Goal: Task Accomplishment & Management: Use online tool/utility

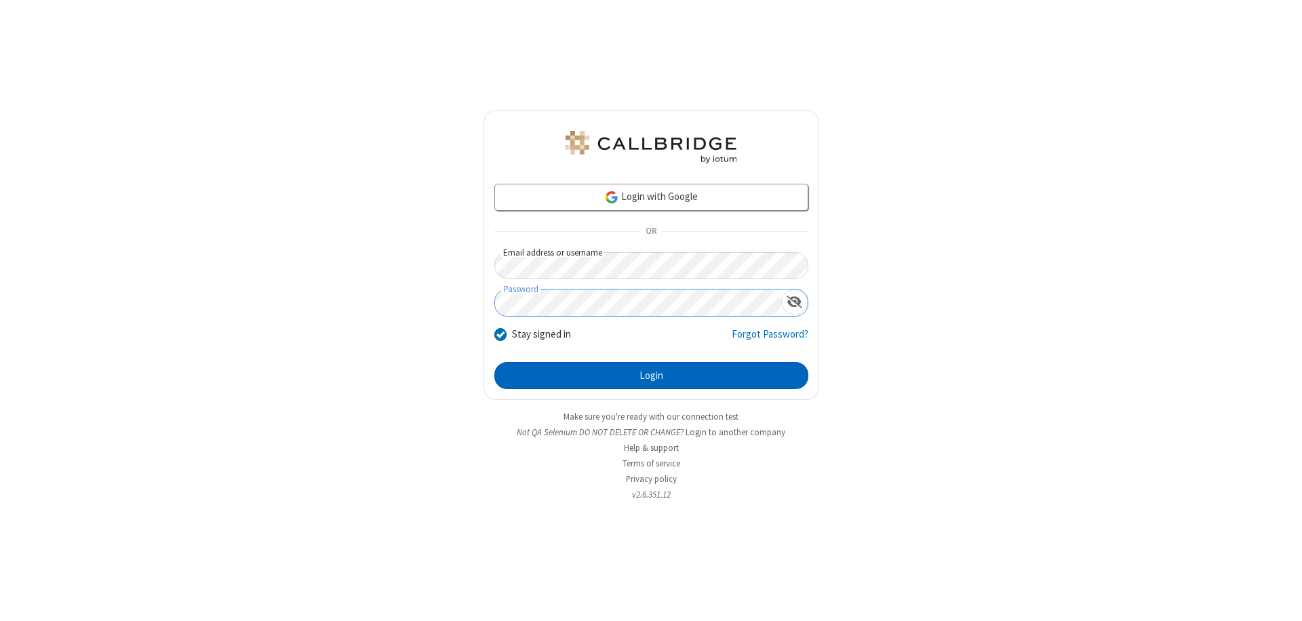
click at [651, 376] on button "Login" at bounding box center [651, 375] width 314 height 27
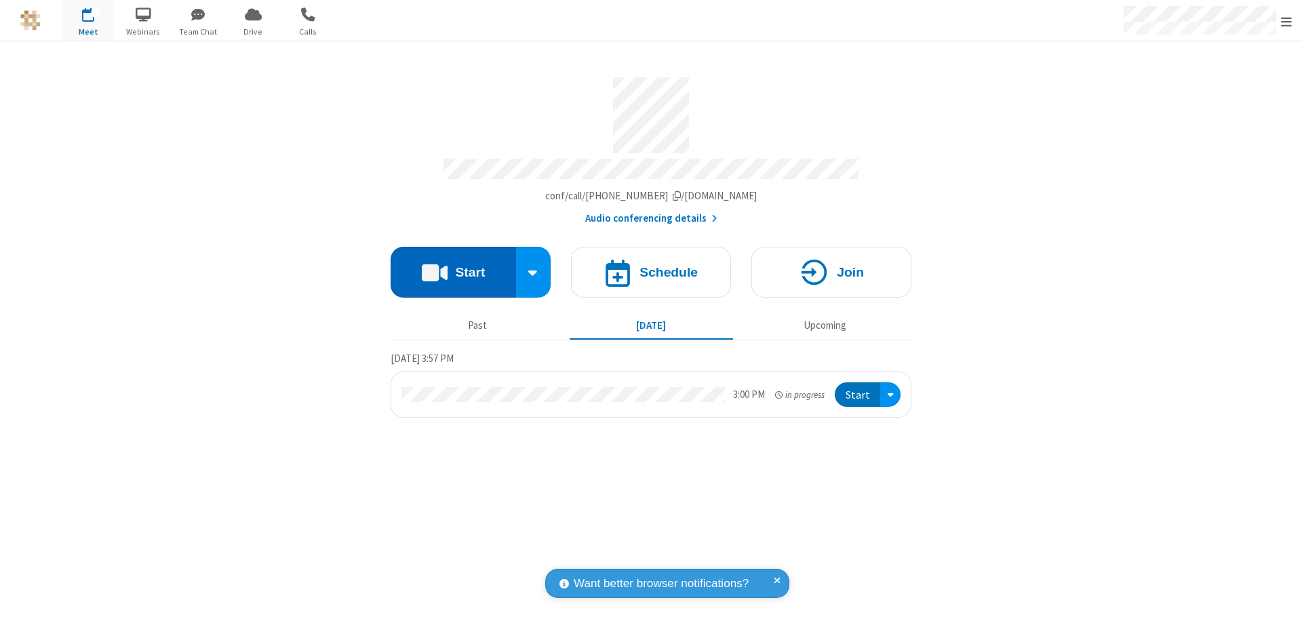
click at [453, 266] on button "Start" at bounding box center [453, 272] width 125 height 51
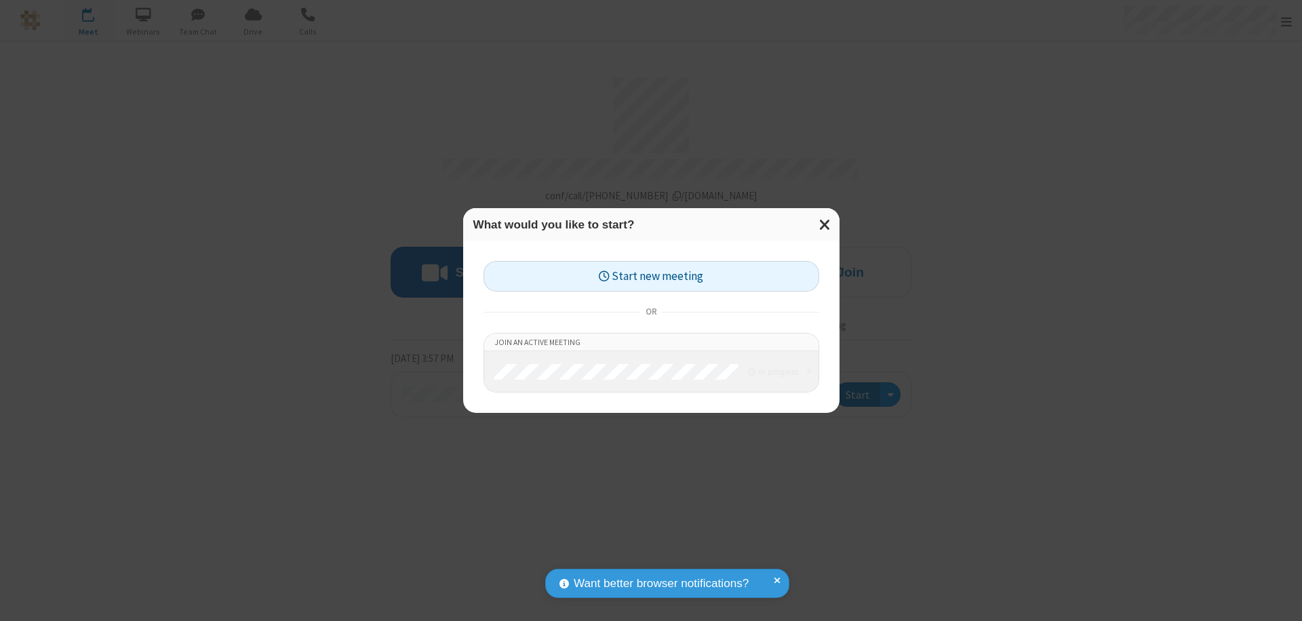
click at [651, 276] on button "Start new meeting" at bounding box center [652, 276] width 336 height 31
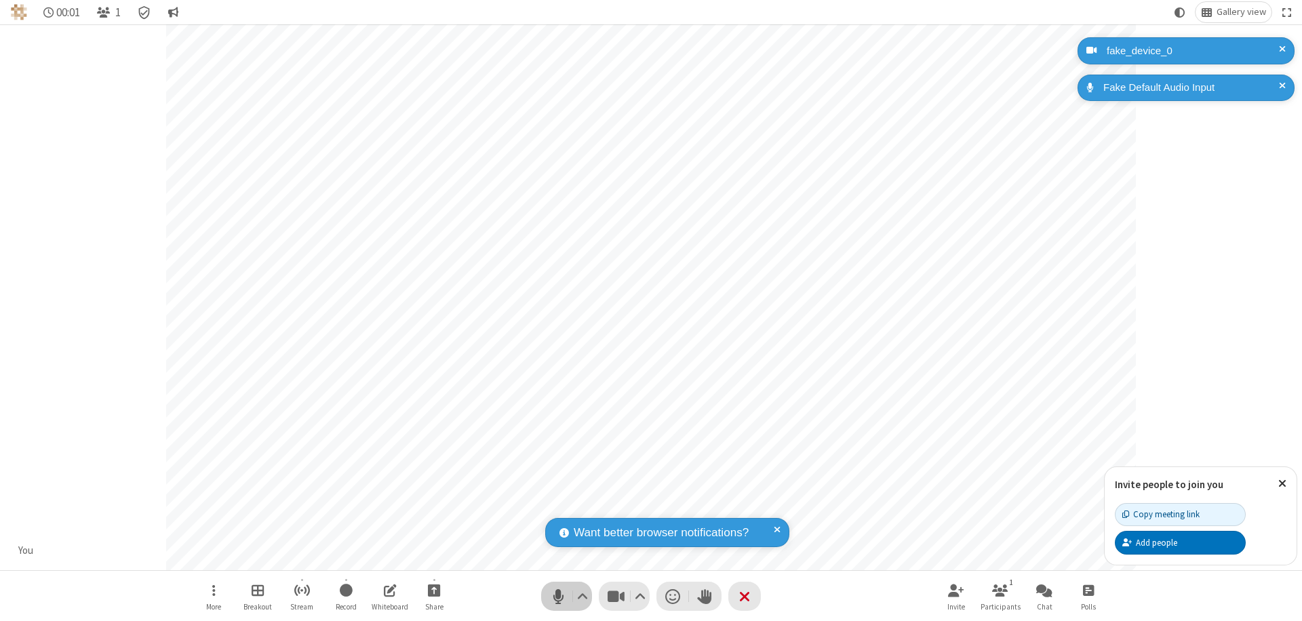
click at [558, 596] on span "Mute (⌘+Shift+A)" at bounding box center [558, 597] width 20 height 20
click at [558, 596] on span "Unmute (⌘+Shift+A)" at bounding box center [558, 597] width 20 height 20
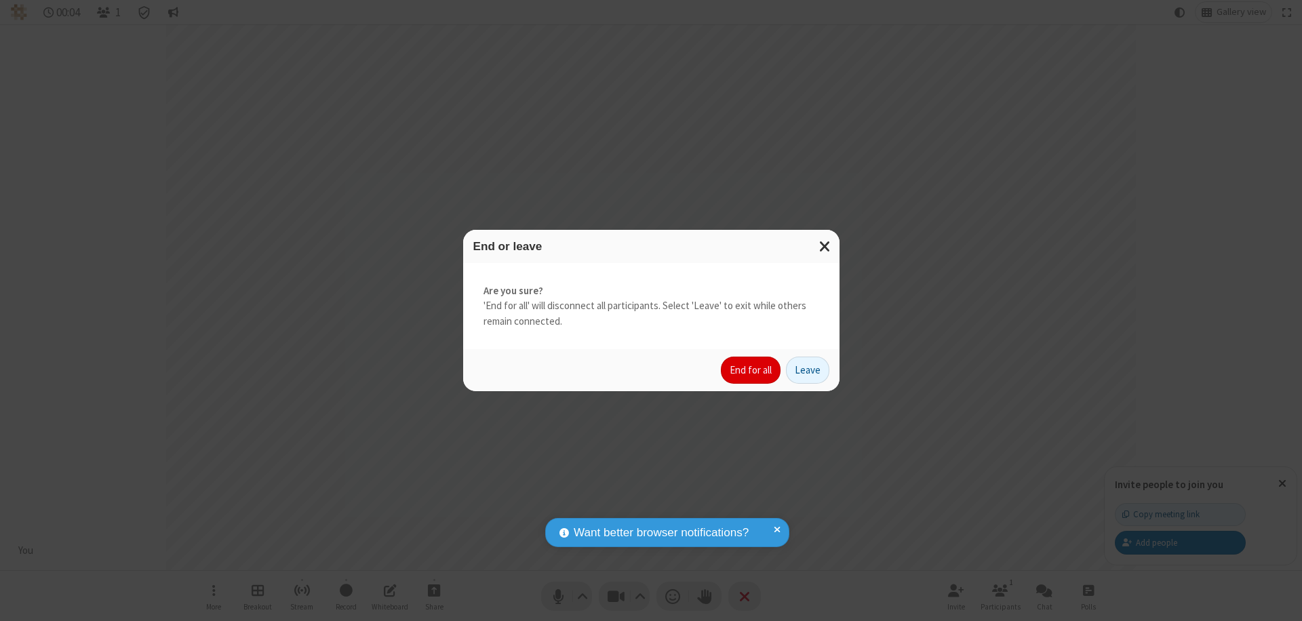
click at [751, 370] on button "End for all" at bounding box center [751, 370] width 60 height 27
